Goal: Find specific page/section: Find specific page/section

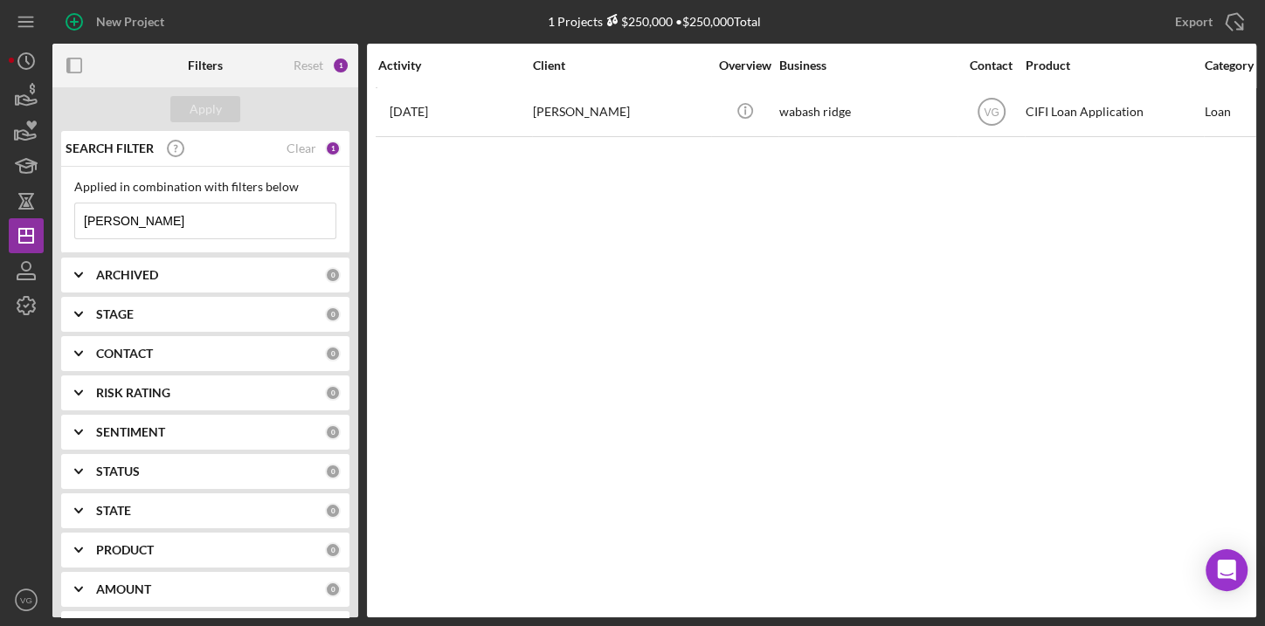
drag, startPoint x: 123, startPoint y: 222, endPoint x: 79, endPoint y: 217, distance: 44.0
click at [79, 217] on input "[PERSON_NAME]" at bounding box center [205, 221] width 260 height 35
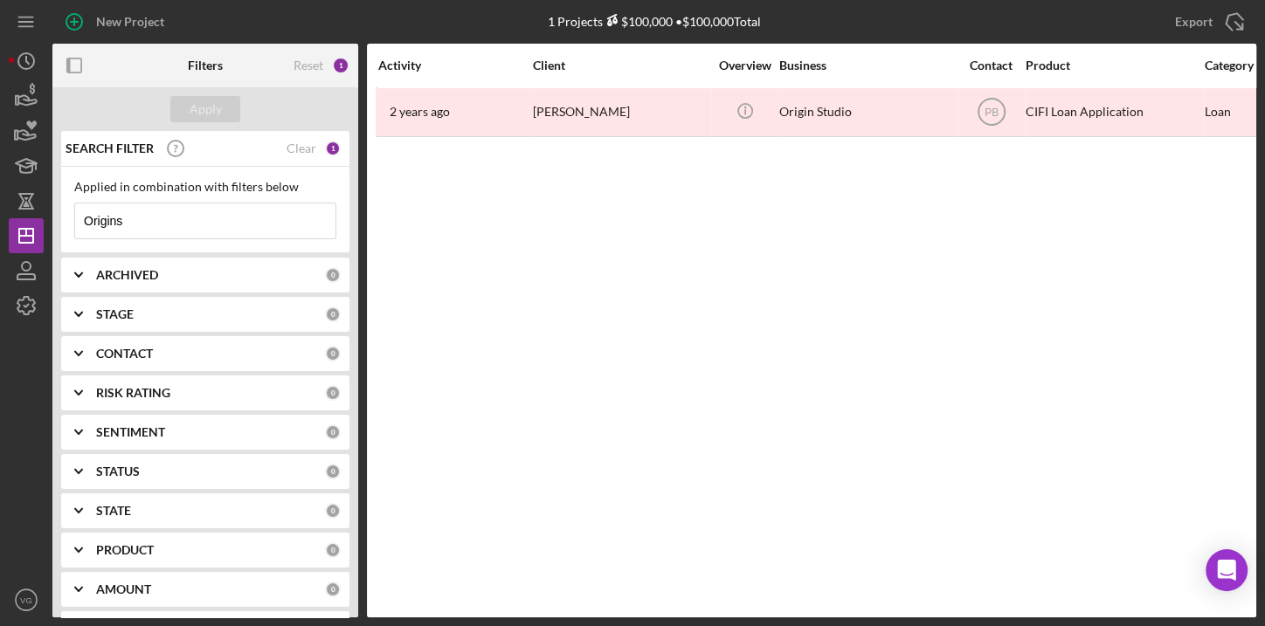
drag, startPoint x: 201, startPoint y: 219, endPoint x: 57, endPoint y: 221, distance: 144.1
click at [57, 221] on div "SEARCH FILTER Clear 1 Applied in combination with filters below Origins Icon/Me…" at bounding box center [205, 374] width 306 height 487
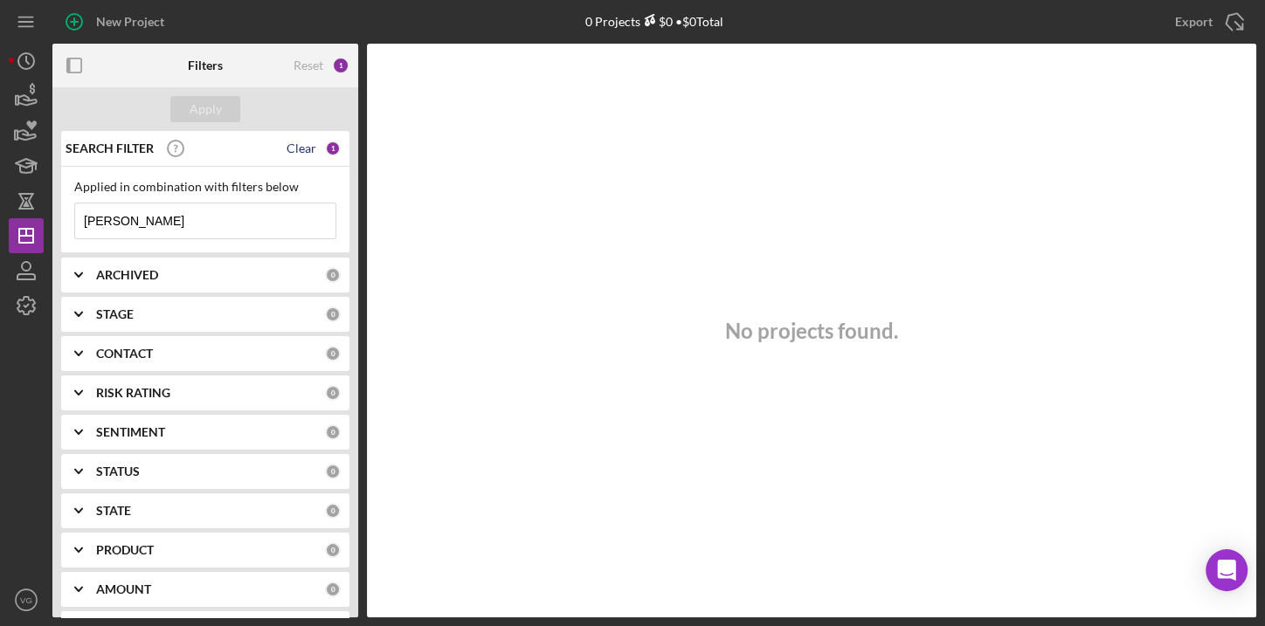
type input "[PERSON_NAME]"
click at [305, 148] on div "Clear" at bounding box center [301, 149] width 30 height 14
click at [150, 229] on input at bounding box center [205, 221] width 260 height 35
type input "Origins"
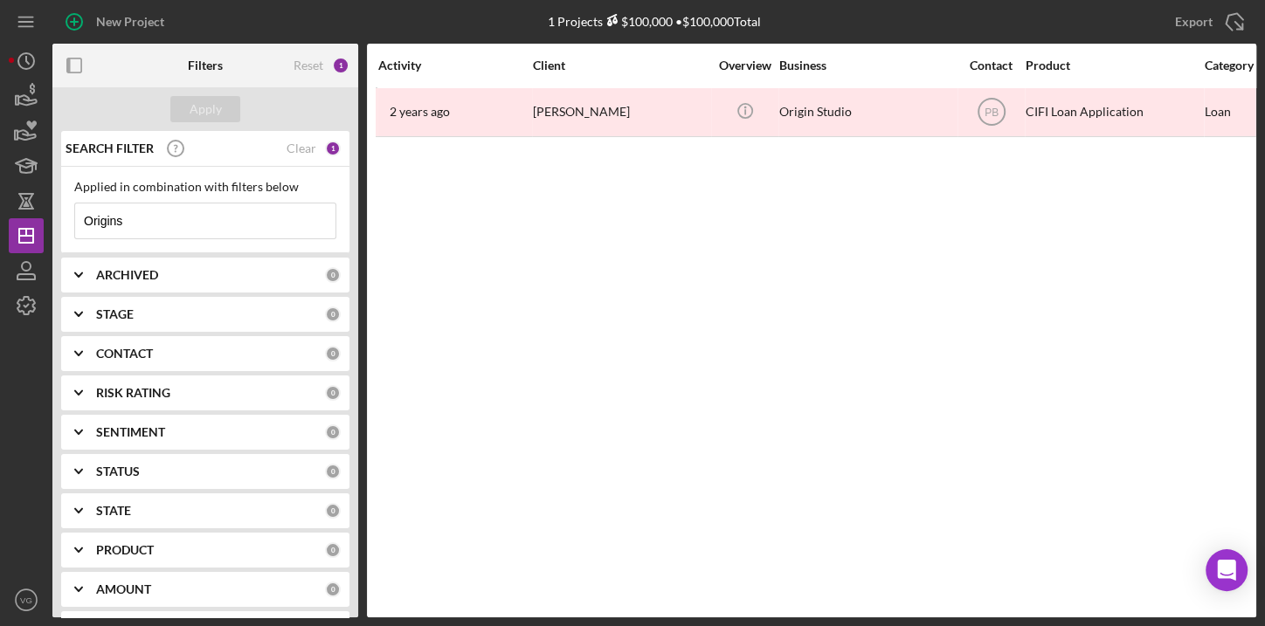
drag, startPoint x: 188, startPoint y: 221, endPoint x: 59, endPoint y: 223, distance: 128.4
click at [59, 223] on div "SEARCH FILTER Clear 1 Applied in combination with filters below Origins Icon/Me…" at bounding box center [205, 374] width 306 height 487
click at [213, 109] on div "Apply" at bounding box center [206, 109] width 32 height 26
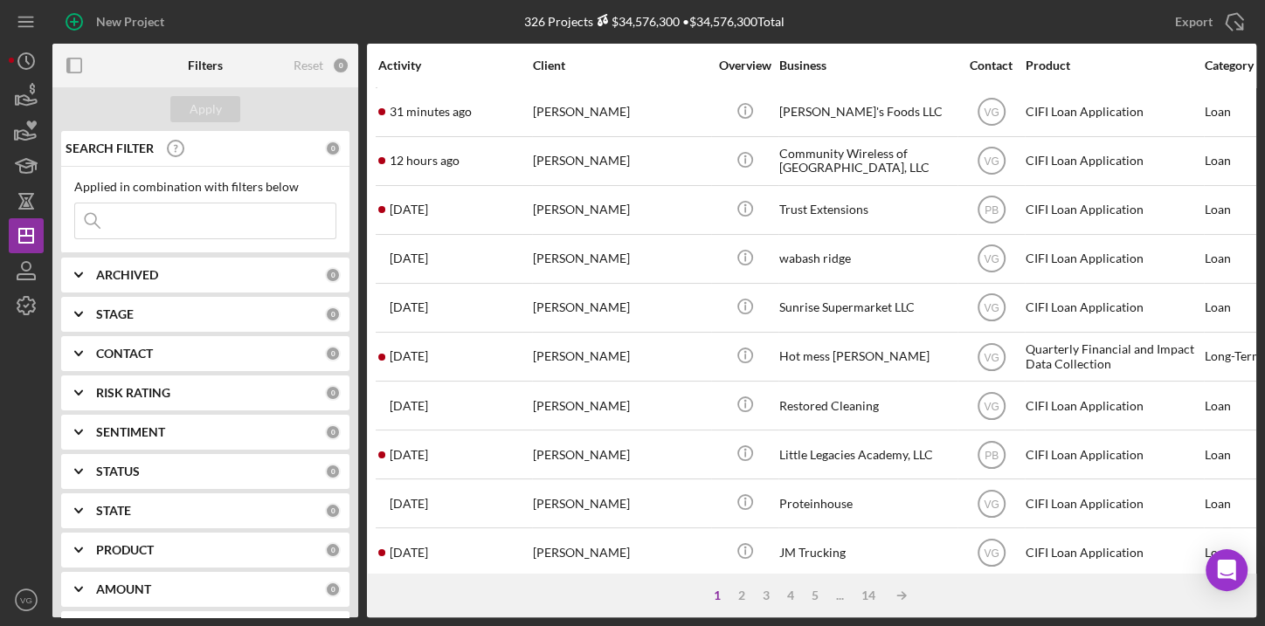
click at [243, 219] on input at bounding box center [205, 221] width 260 height 35
type input "origins"
click at [213, 105] on div "Apply" at bounding box center [206, 109] width 32 height 26
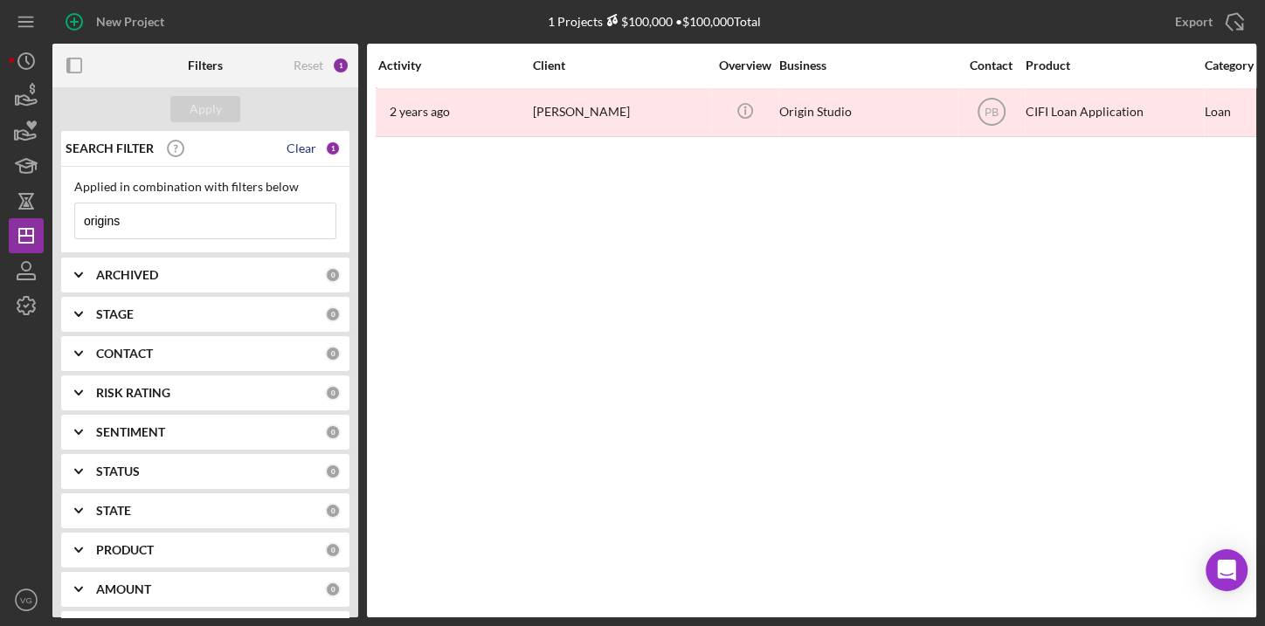
click at [309, 148] on div "Clear" at bounding box center [301, 149] width 30 height 14
click at [229, 118] on button "Apply" at bounding box center [205, 109] width 70 height 26
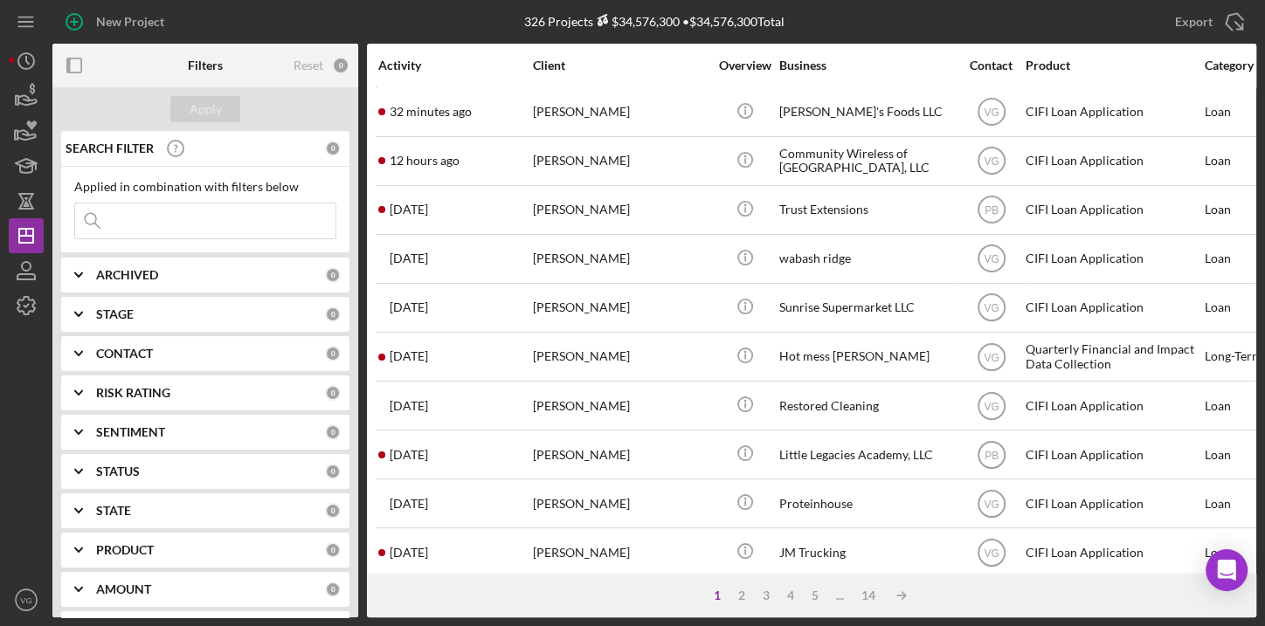
click at [227, 212] on input at bounding box center [205, 221] width 260 height 35
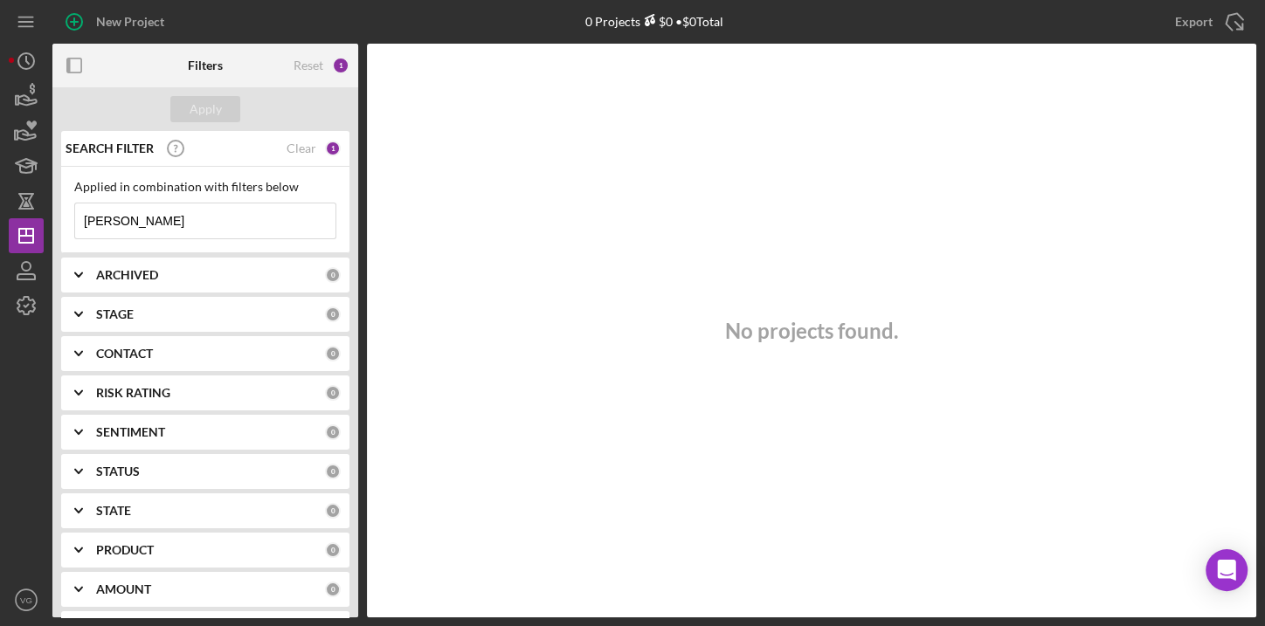
drag, startPoint x: 178, startPoint y: 224, endPoint x: 68, endPoint y: 217, distance: 110.2
click at [68, 217] on div "Applied in combination with filters below [PERSON_NAME] Icon/Menu Close" at bounding box center [205, 210] width 288 height 86
drag, startPoint x: 153, startPoint y: 227, endPoint x: 39, endPoint y: 227, distance: 113.6
click at [39, 227] on div "New Project 0 Projects $0 • $0 Total [PERSON_NAME] Export Icon/Export Filters R…" at bounding box center [632, 309] width 1247 height 618
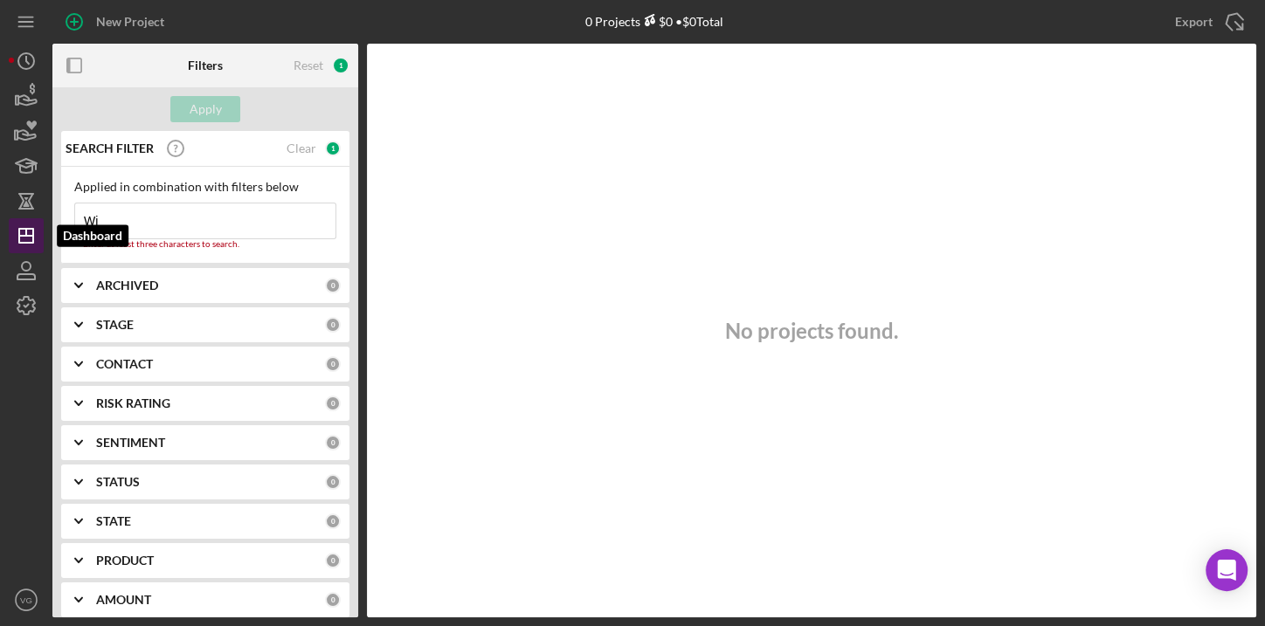
type input "W"
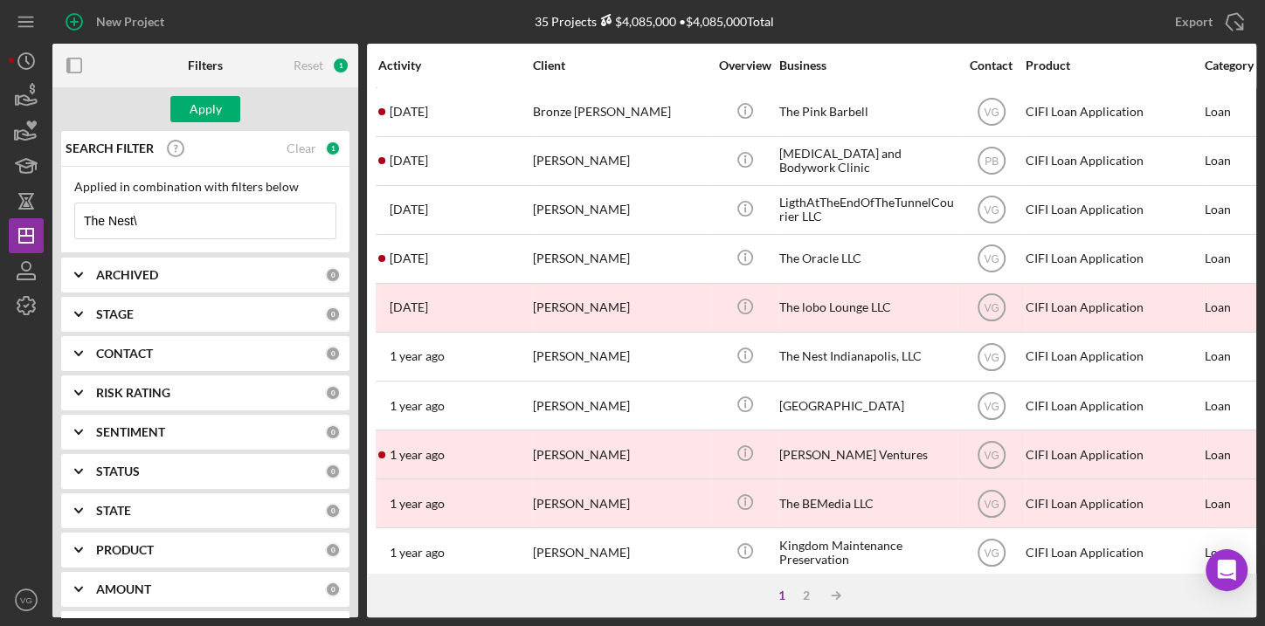
drag, startPoint x: 143, startPoint y: 218, endPoint x: 71, endPoint y: 222, distance: 72.6
click at [71, 222] on div "Applied in combination with filters below The Nest\ Icon/Menu Close" at bounding box center [205, 210] width 288 height 86
type input "Nest"
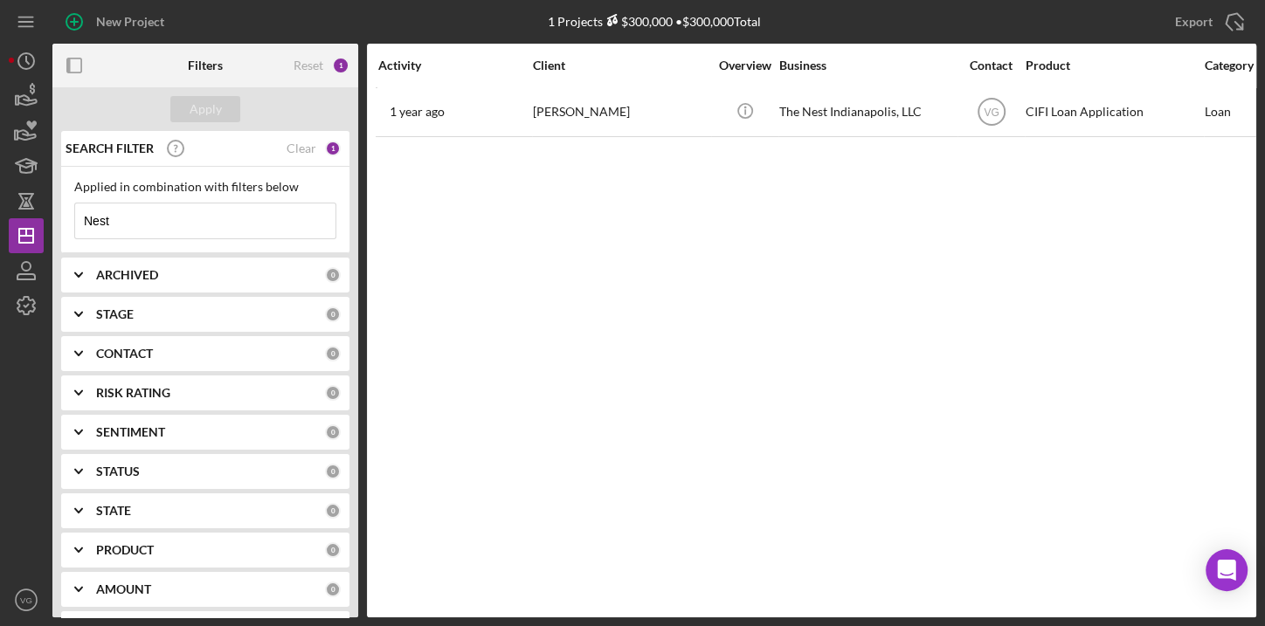
drag, startPoint x: 197, startPoint y: 234, endPoint x: 61, endPoint y: 221, distance: 136.9
click at [61, 221] on div "Applied in combination with filters below Nest Icon/Menu Close" at bounding box center [205, 210] width 288 height 86
